Goal: Task Accomplishment & Management: Manage account settings

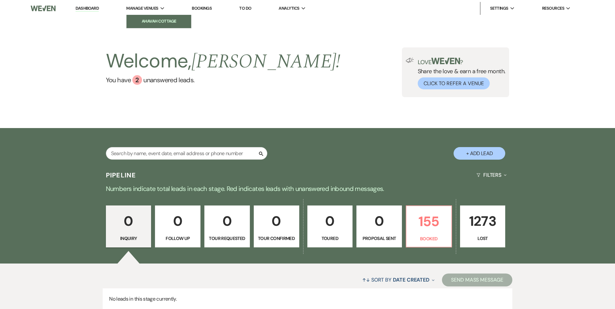
click at [143, 17] on link "Ahavah Cottage" at bounding box center [158, 21] width 65 height 13
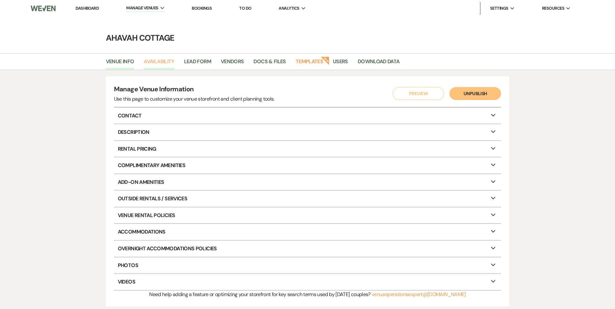
click at [158, 61] on link "Availability" at bounding box center [159, 63] width 30 height 12
select select "3"
select select "2026"
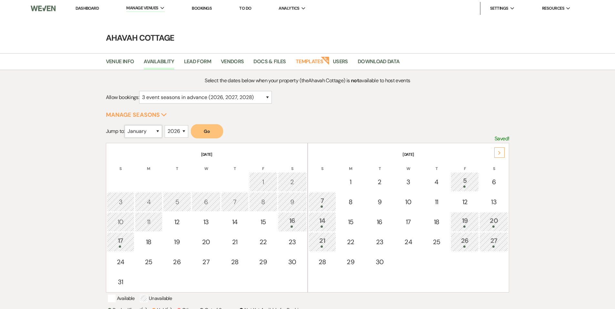
click at [160, 130] on select "January February March April May June July August September October November De…" at bounding box center [143, 131] width 37 height 13
select select "8"
click at [206, 134] on button "Go" at bounding box center [207, 131] width 32 height 14
